Goal: Find contact information: Find contact information

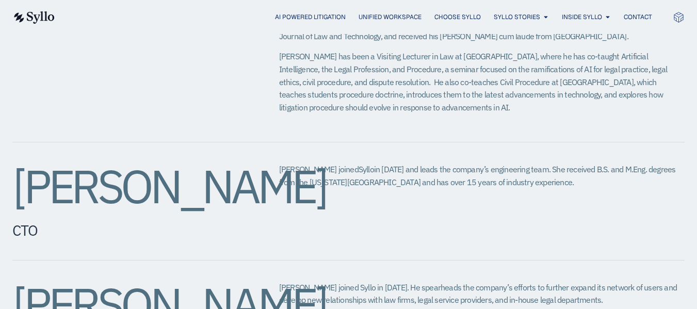
scroll to position [774, 0]
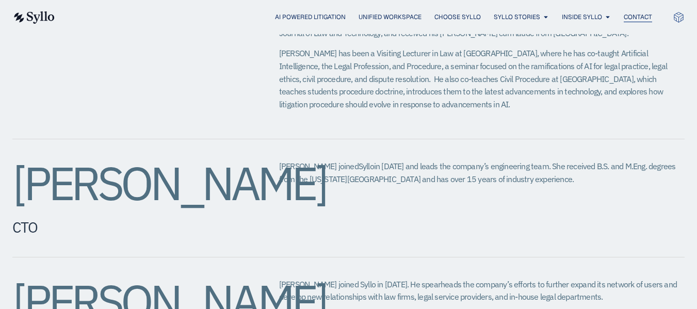
click at [633, 17] on span "Contact" at bounding box center [638, 16] width 28 height 9
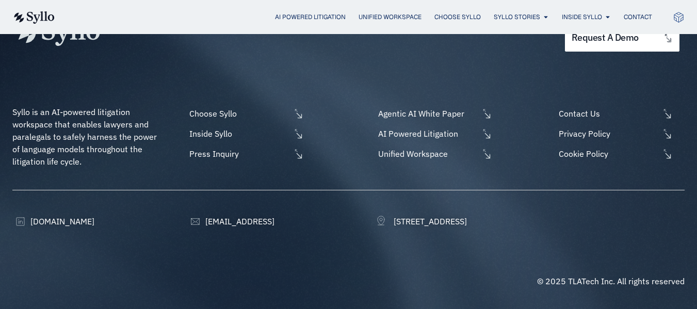
scroll to position [720, 0]
click at [576, 115] on span "Contact Us" at bounding box center [607, 113] width 103 height 12
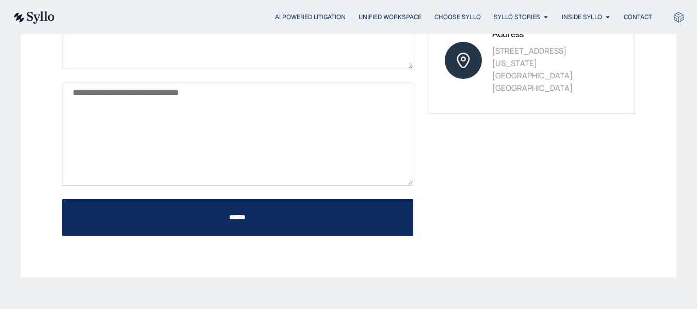
scroll to position [361, 0]
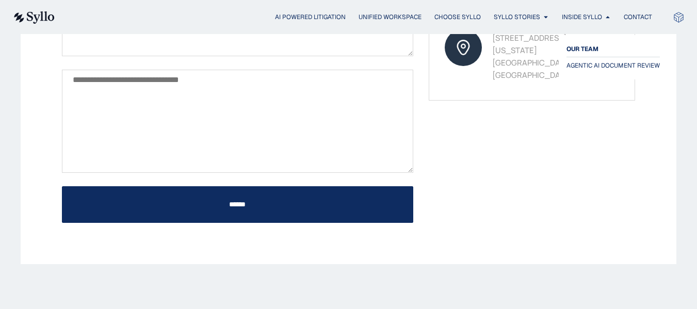
click at [582, 52] on span "OUR TEAM" at bounding box center [582, 49] width 32 height 12
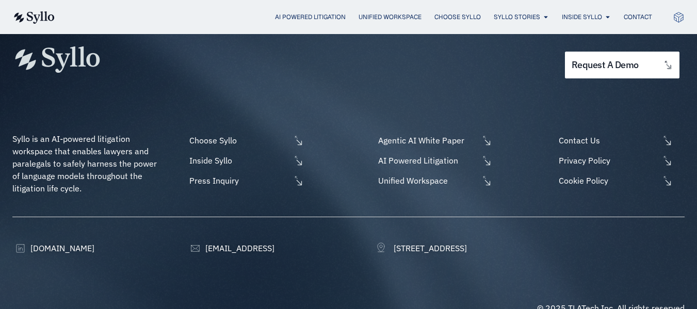
scroll to position [1498, 0]
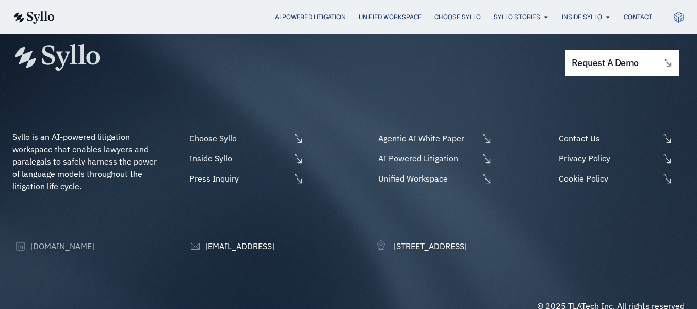
click at [56, 240] on span "[DOMAIN_NAME]" at bounding box center [61, 246] width 67 height 12
